Goal: Find contact information: Find contact information

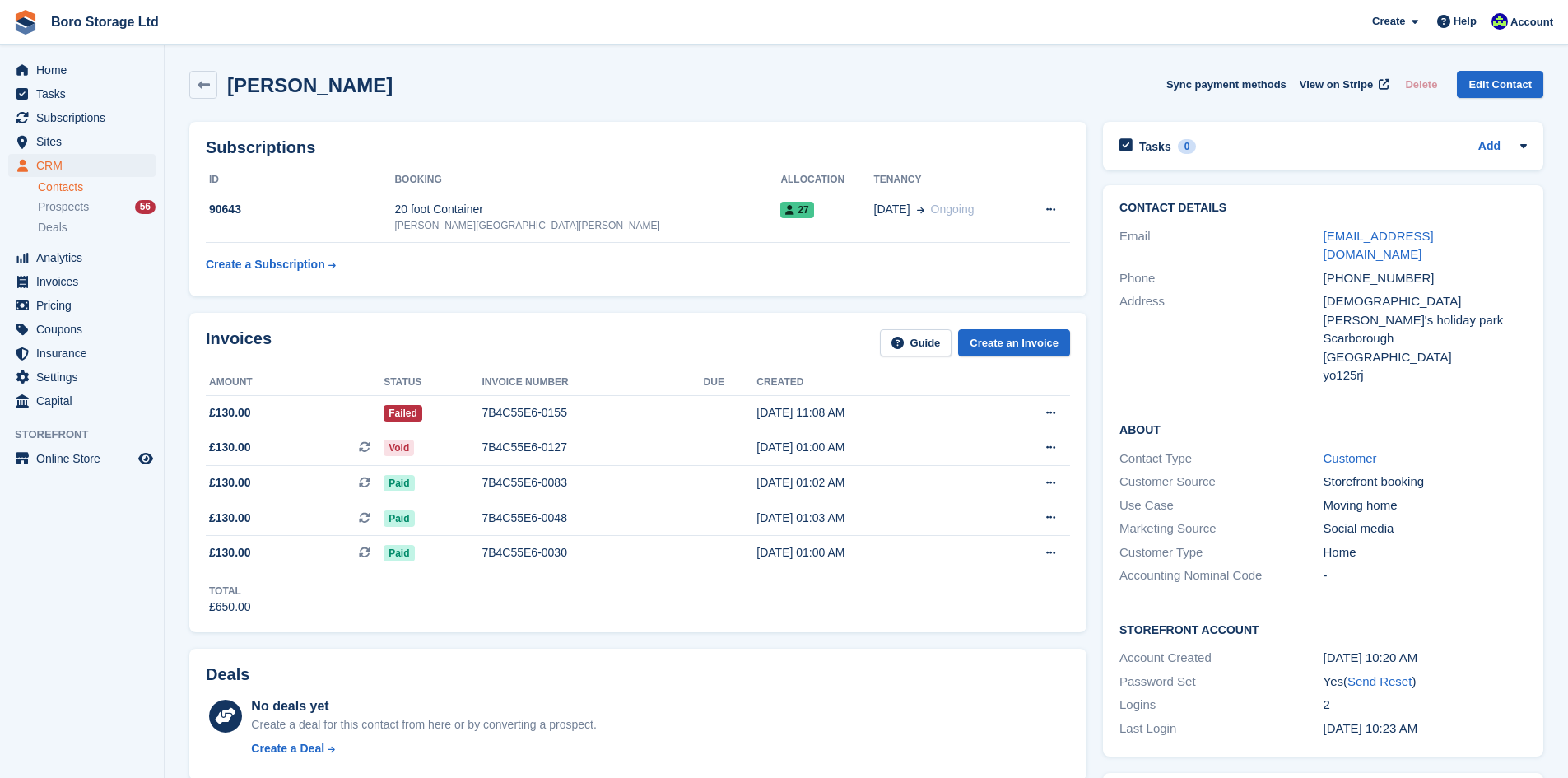
click at [818, 277] on table "ID Booking Allocation Tenancy 90643 20 foot Container Hopper Hill Road 27 14 Ju…" at bounding box center [637, 223] width 864 height 113
click at [508, 487] on div "7B4C55E6-0083" at bounding box center [592, 482] width 221 height 17
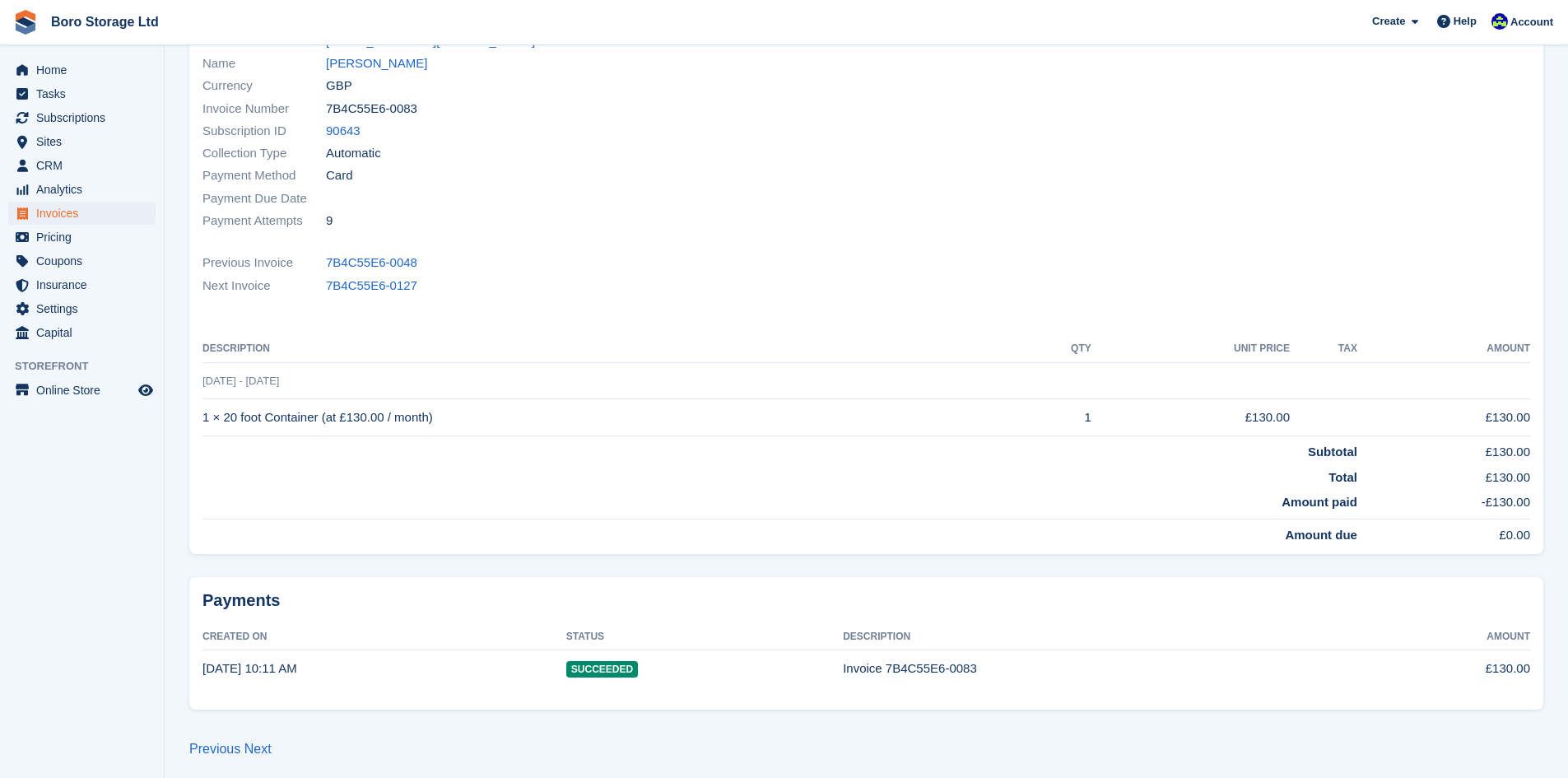
scroll to position [179, 0]
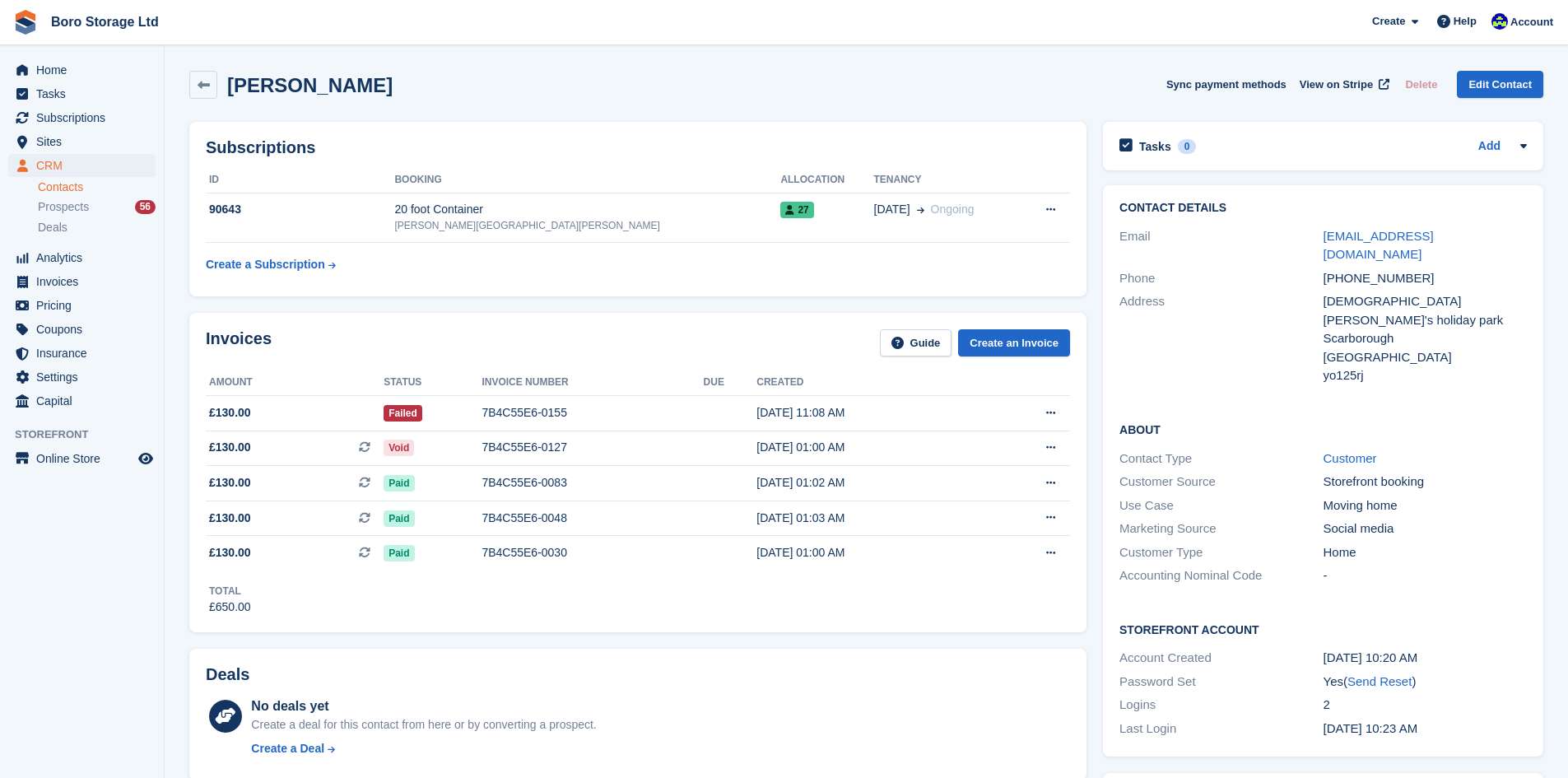
click at [478, 40] on span "Boro Storage Ltd Create Subscription Invoice Contact Deal Discount Page Help Ch…" at bounding box center [784, 22] width 1568 height 44
click at [675, 40] on span "Boro Storage Ltd Create Subscription Invoice Contact Deal Discount Page Help Ch…" at bounding box center [784, 22] width 1568 height 44
click at [76, 72] on span "Home" at bounding box center [85, 69] width 99 height 23
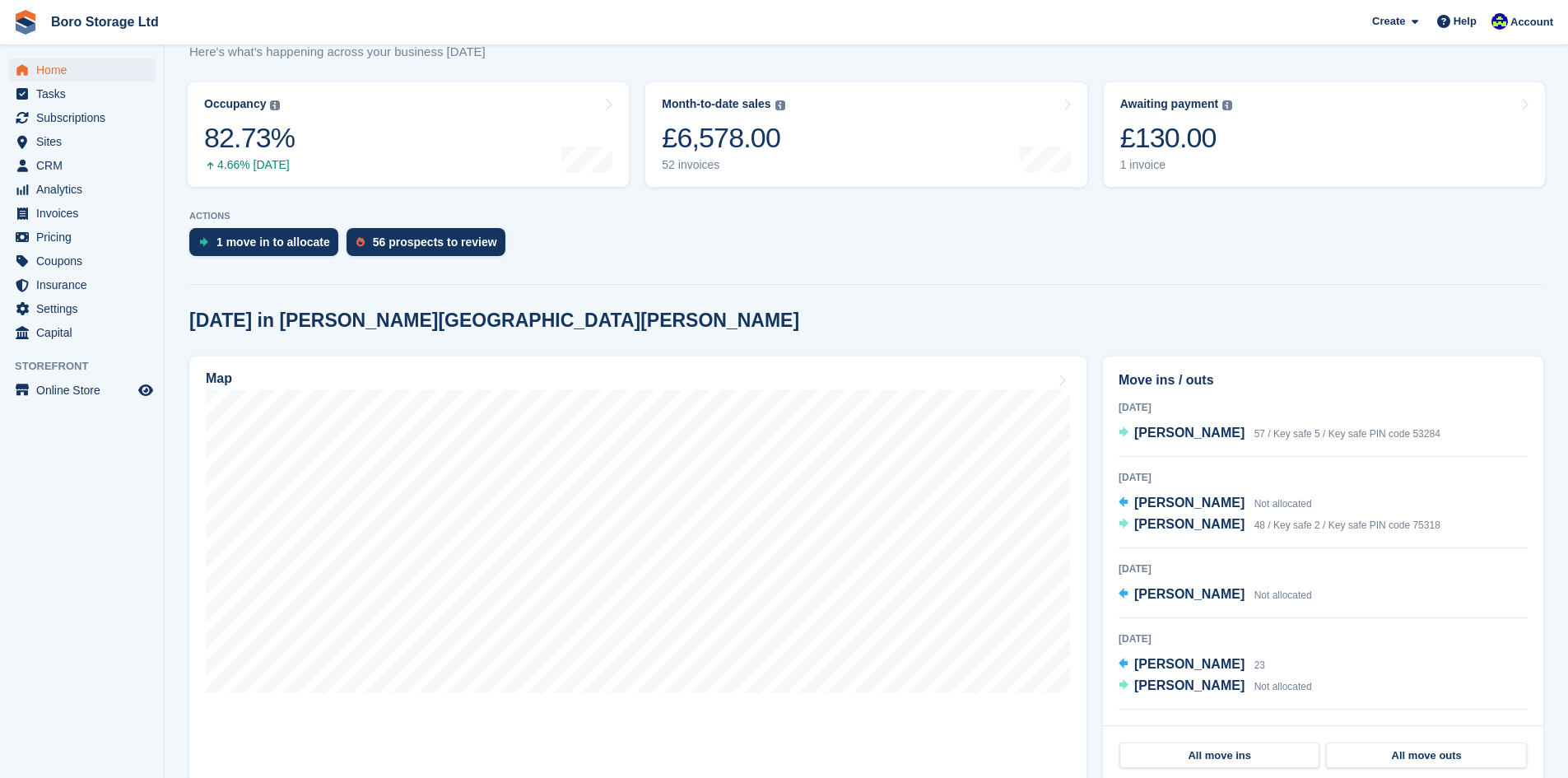
scroll to position [329, 0]
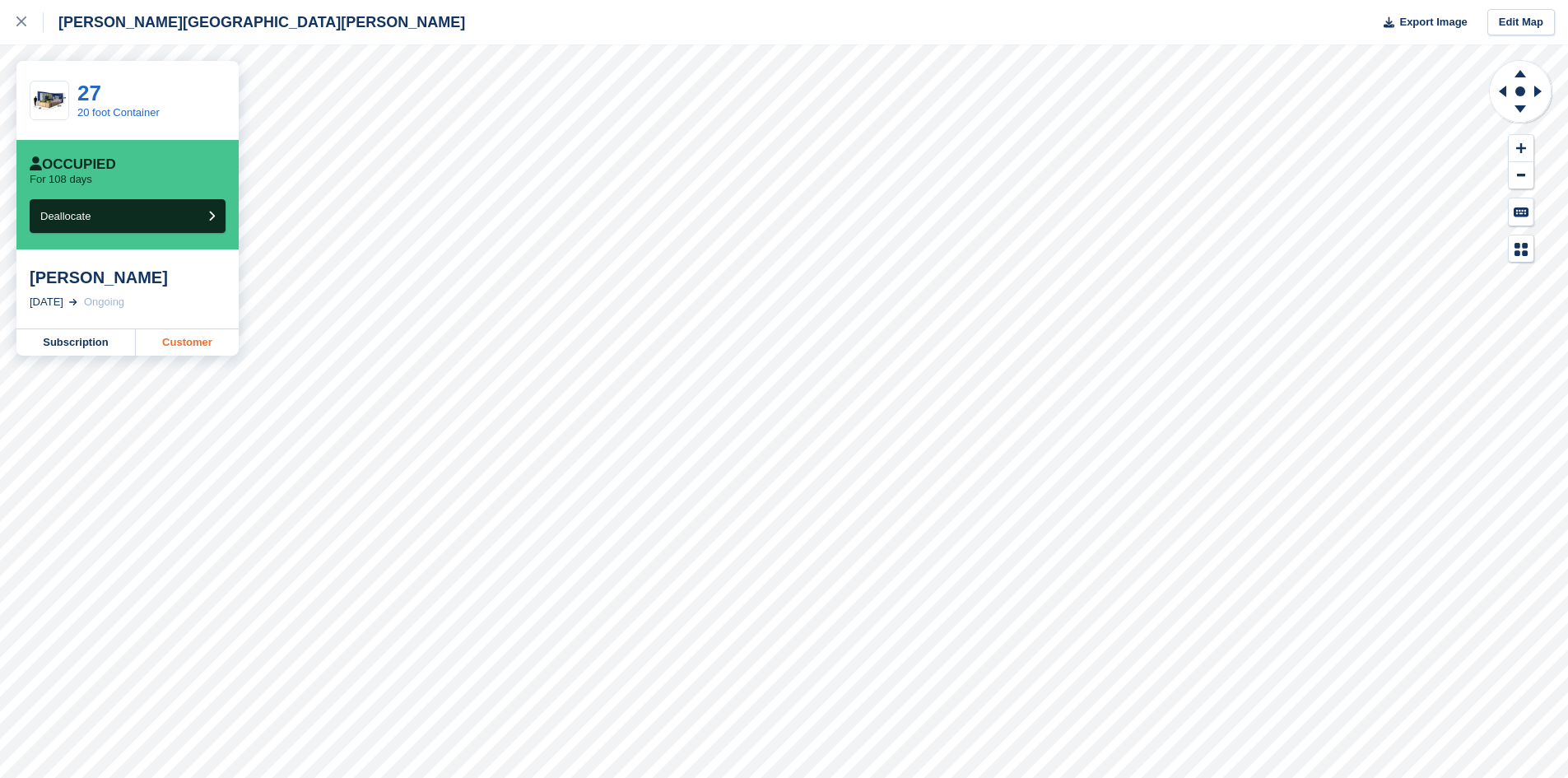
click at [179, 338] on link "Customer" at bounding box center [187, 342] width 102 height 26
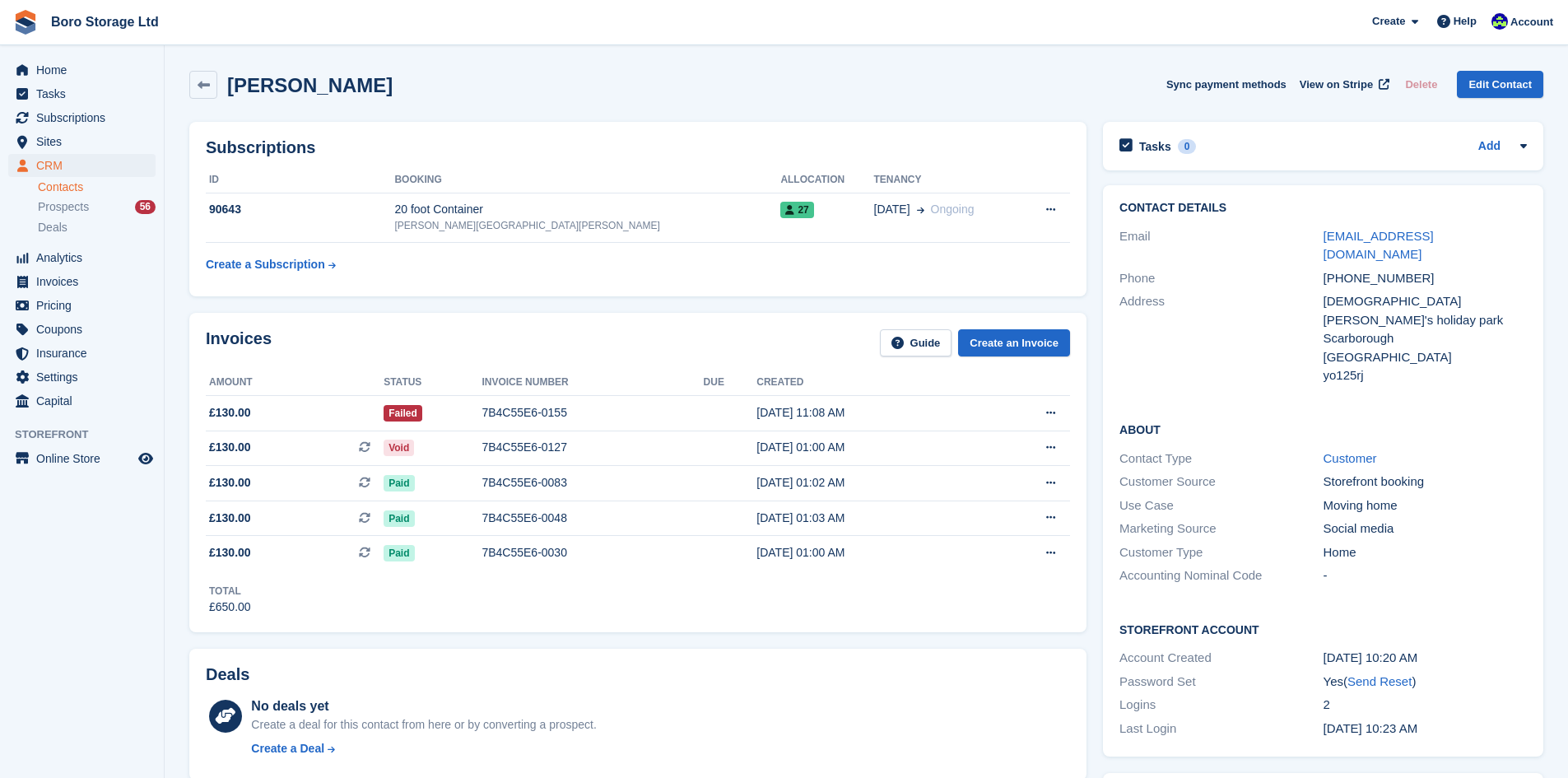
click at [656, 290] on div "Subscriptions ID Booking Allocation Tenancy 90643 20 foot Container Hopper Hill…" at bounding box center [638, 209] width 897 height 174
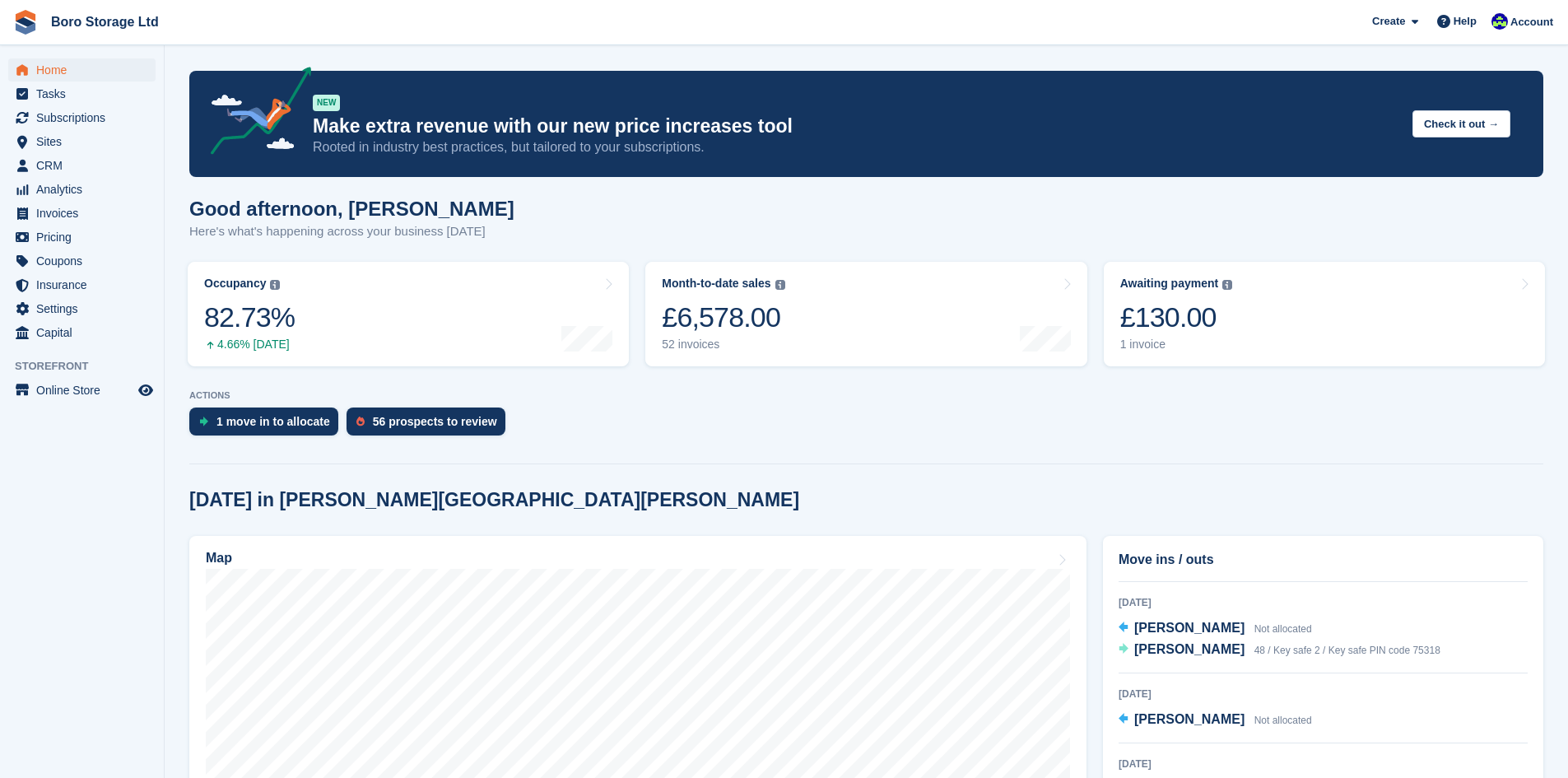
drag, startPoint x: 621, startPoint y: 3, endPoint x: 604, endPoint y: 2, distance: 17.0
click at [616, 4] on span "Boro Storage Ltd Create Subscription Invoice Contact Deal Discount Page Help Ch…" at bounding box center [784, 22] width 1568 height 44
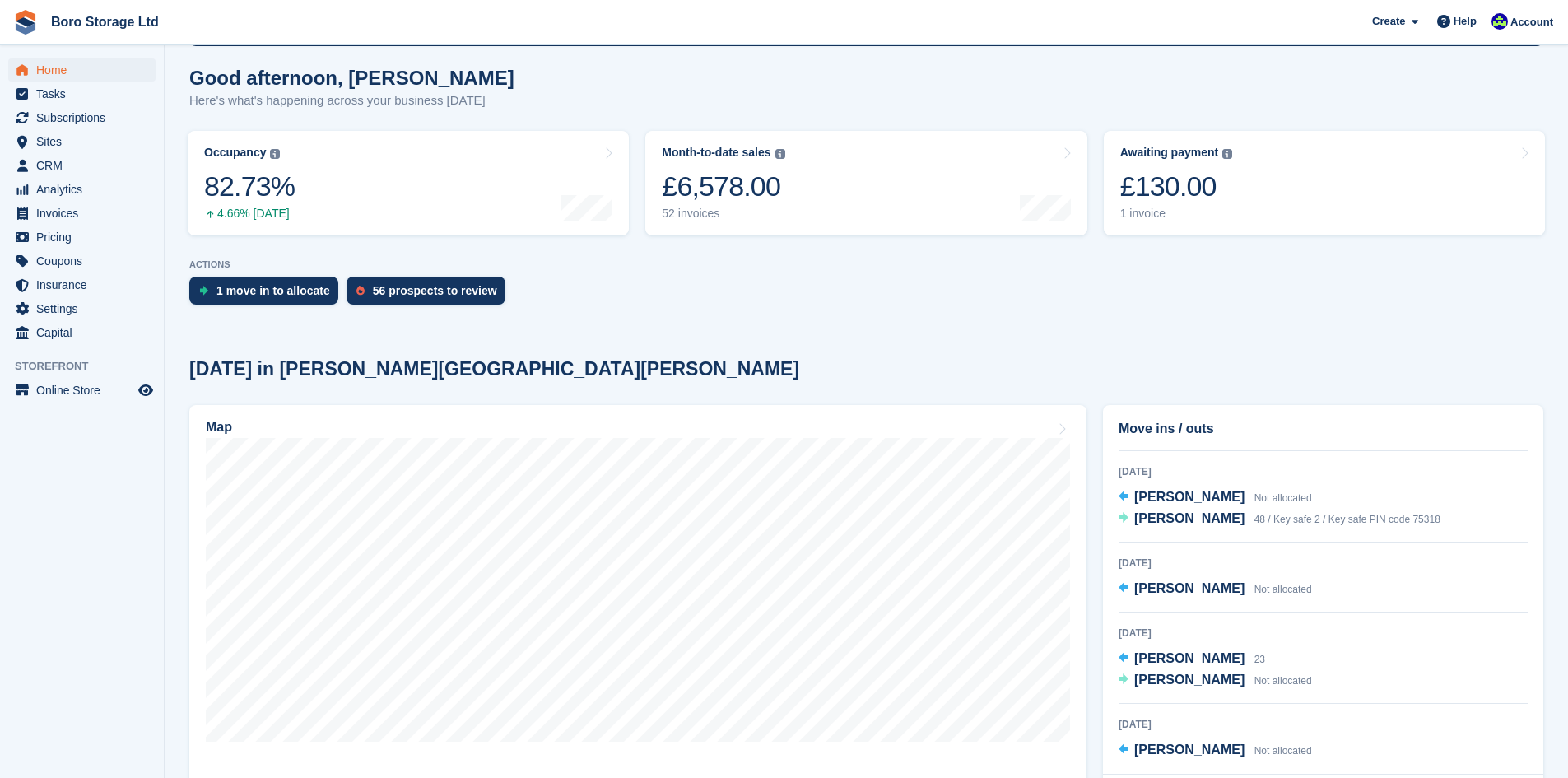
scroll to position [247, 0]
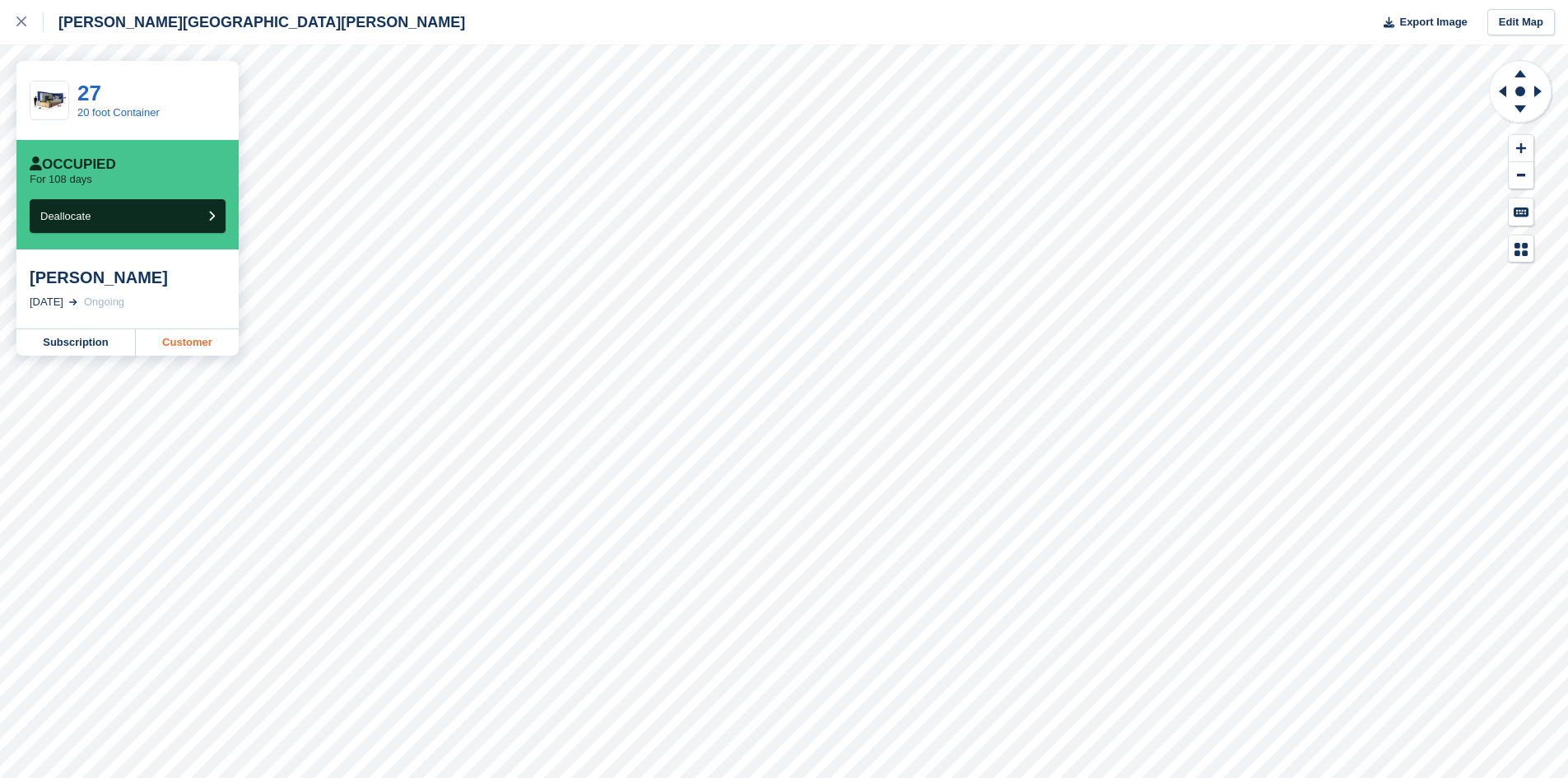
click at [180, 334] on link "Customer" at bounding box center [187, 342] width 102 height 26
click at [15, 26] on link at bounding box center [22, 22] width 44 height 44
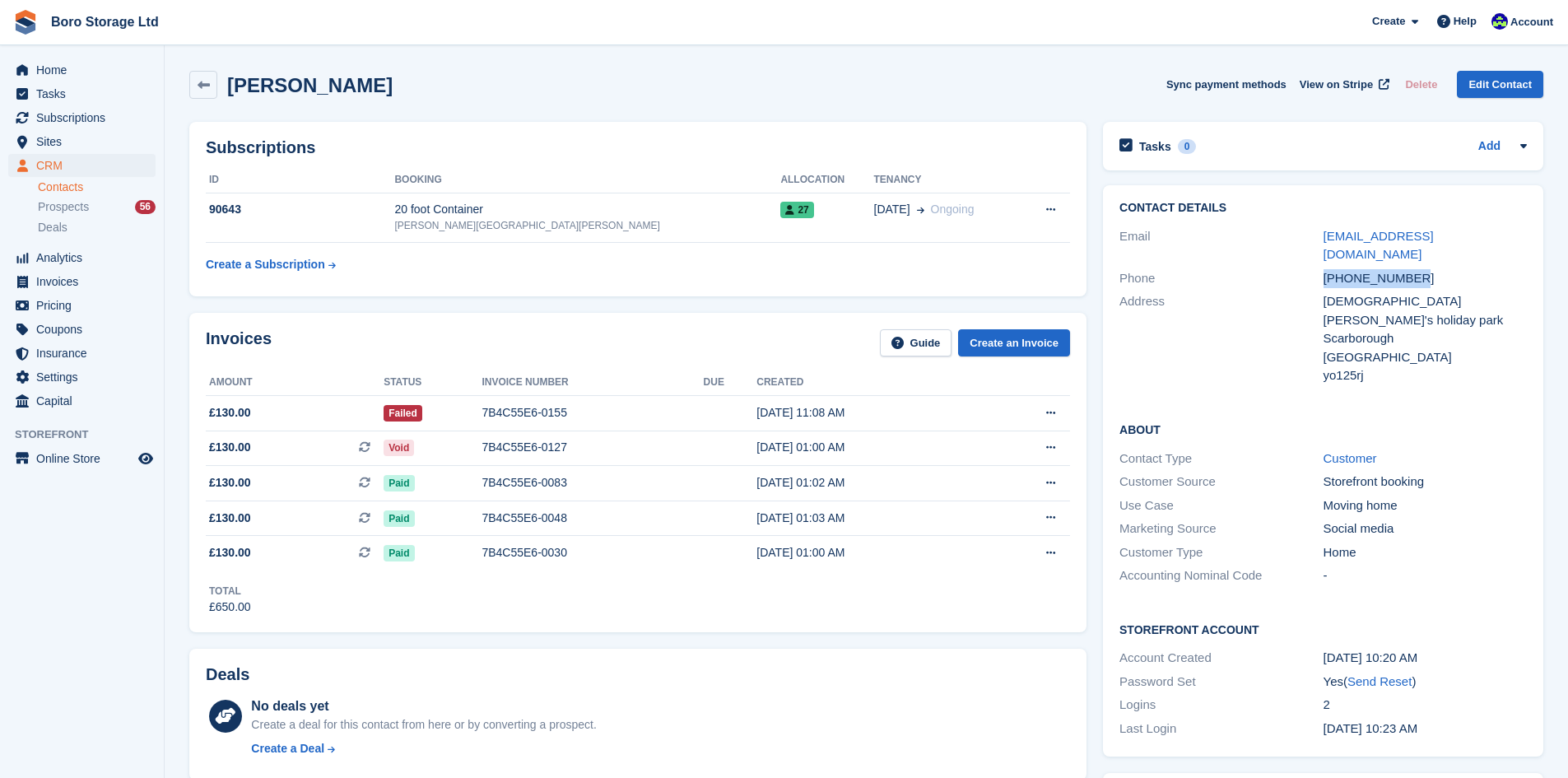
drag, startPoint x: 1417, startPoint y: 257, endPoint x: 1314, endPoint y: 260, distance: 103.0
click at [1314, 267] on div "Phone +447784172112" at bounding box center [1322, 278] width 407 height 24
copy div "+447784172112"
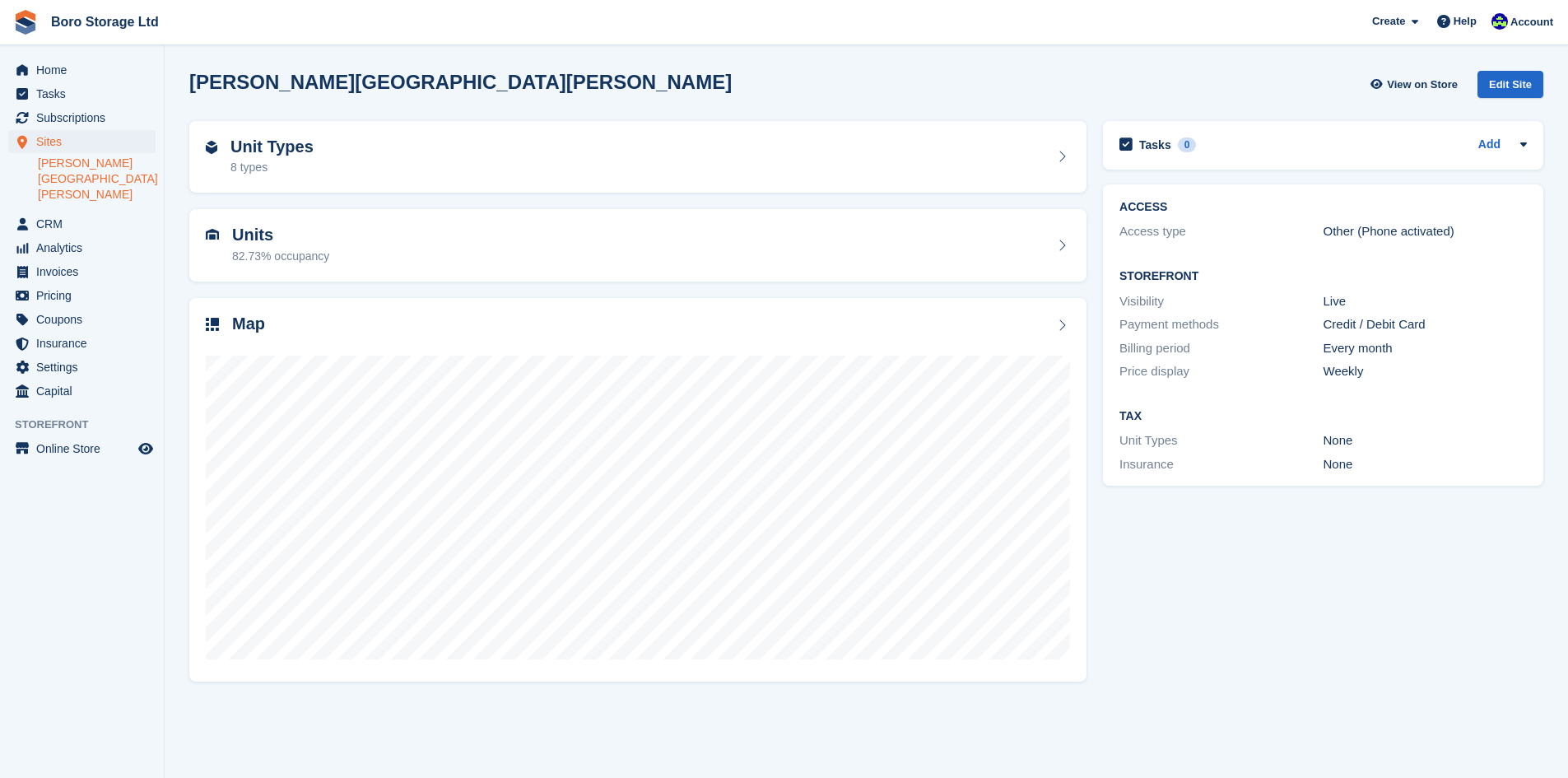
click at [557, 73] on div "[PERSON_NAME][GEOGRAPHIC_DATA][PERSON_NAME] View on Store Edit Site" at bounding box center [866, 84] width 1354 height 27
